Goal: Transaction & Acquisition: Obtain resource

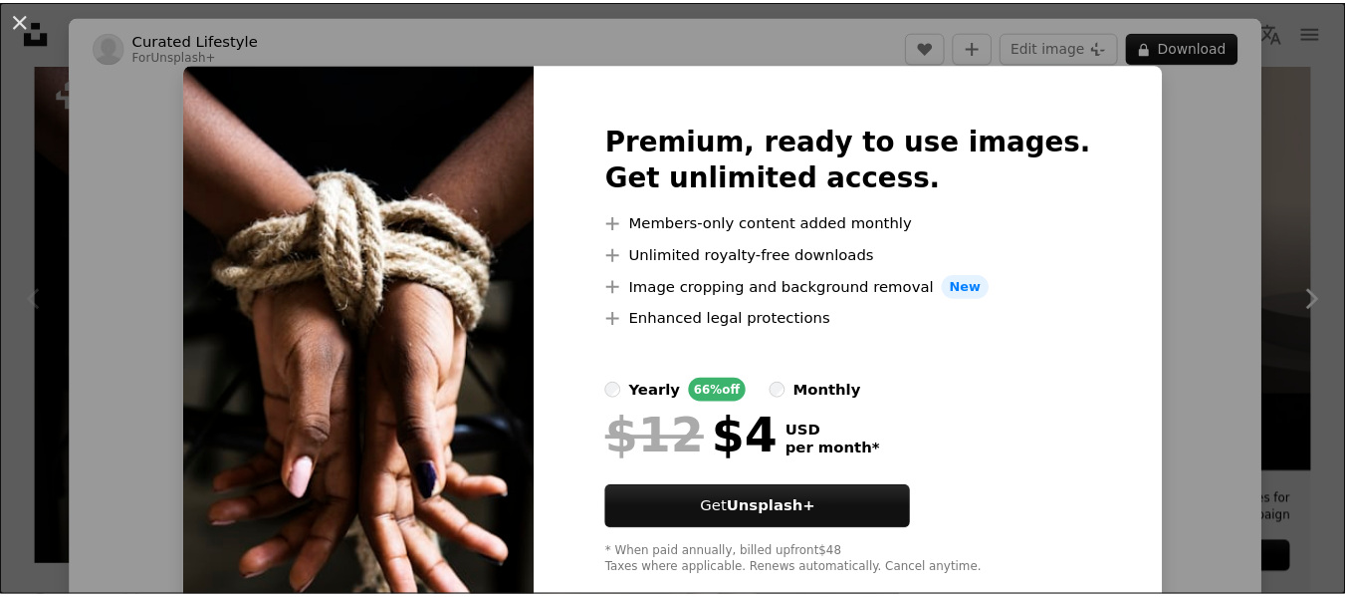
scroll to position [43, 0]
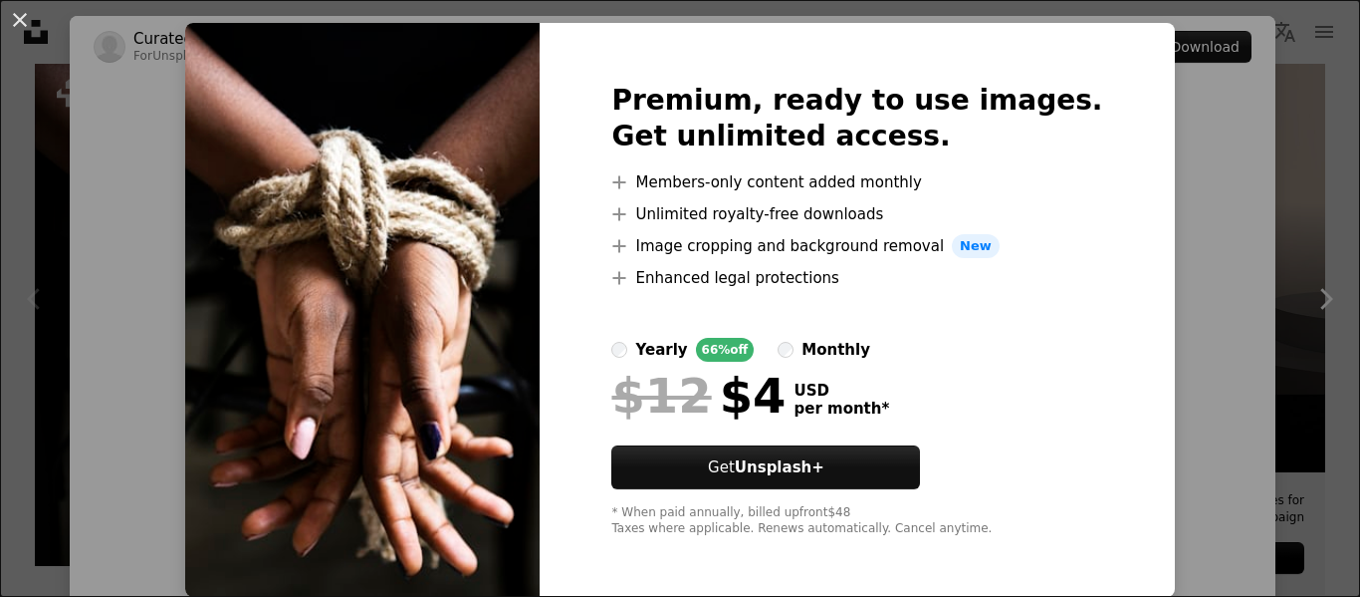
click at [1329, 229] on div "An X shape Premium, ready to use images. Get unlimited access. A plus sign Memb…" at bounding box center [680, 298] width 1360 height 597
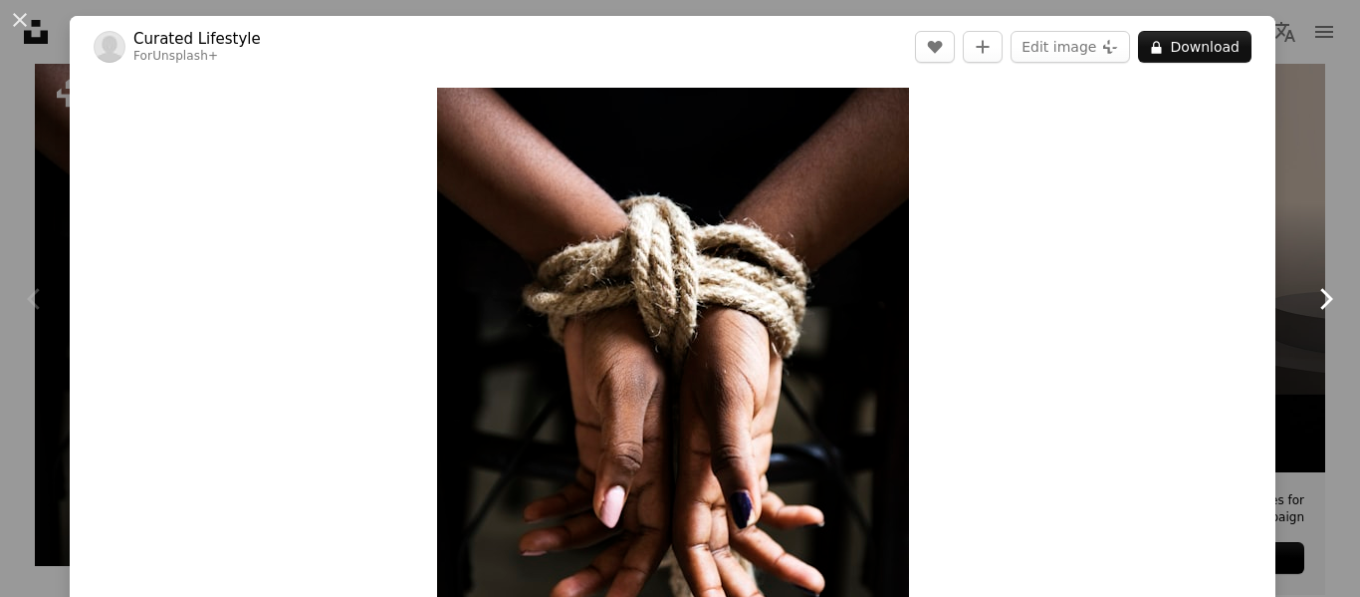
click at [1294, 237] on link "Chevron right" at bounding box center [1326, 298] width 70 height 191
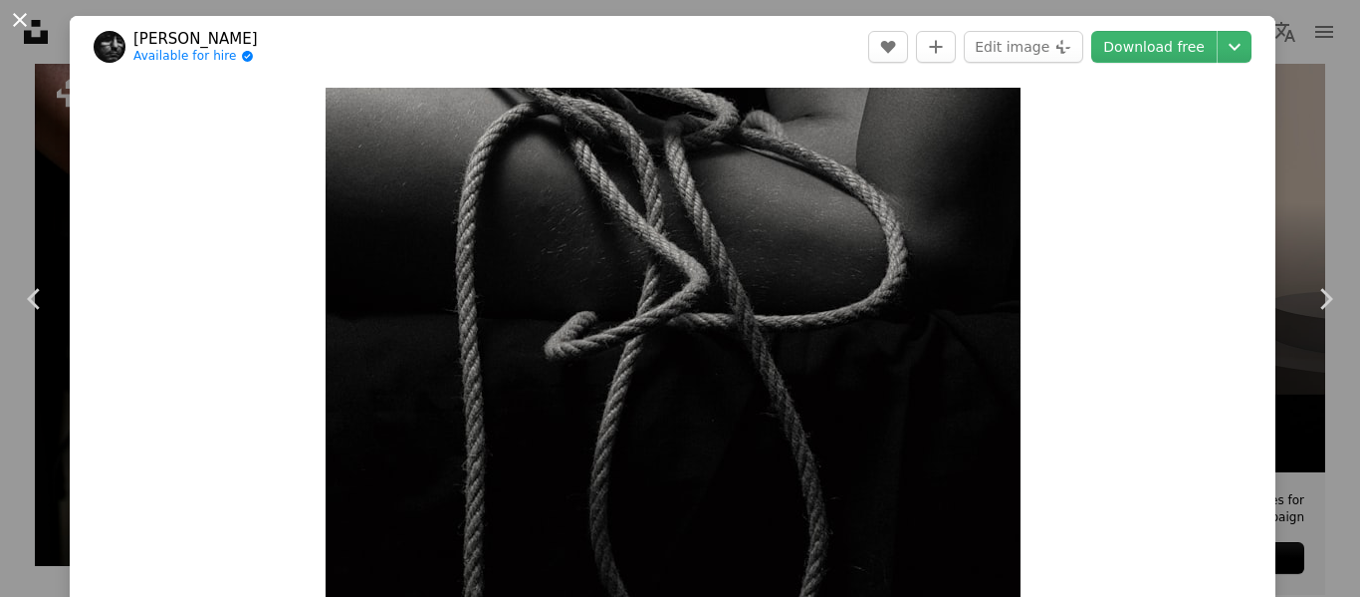
click at [12, 16] on button "An X shape" at bounding box center [20, 20] width 24 height 24
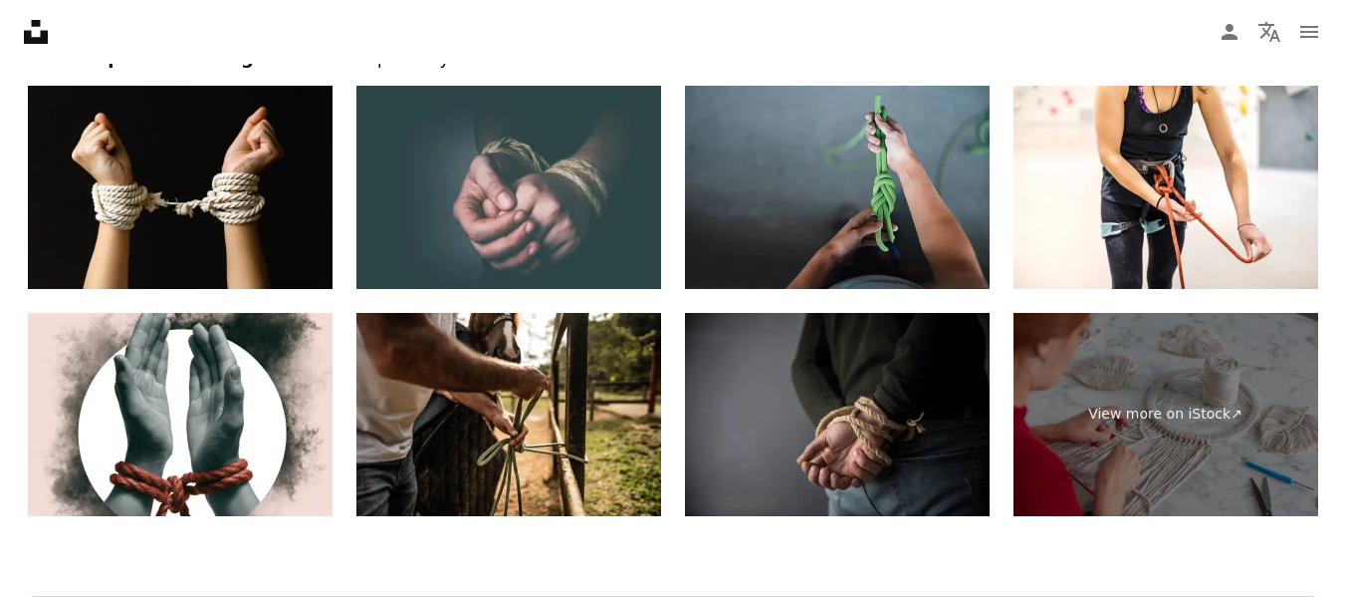
scroll to position [3964, 0]
